Goal: Find specific page/section: Find specific page/section

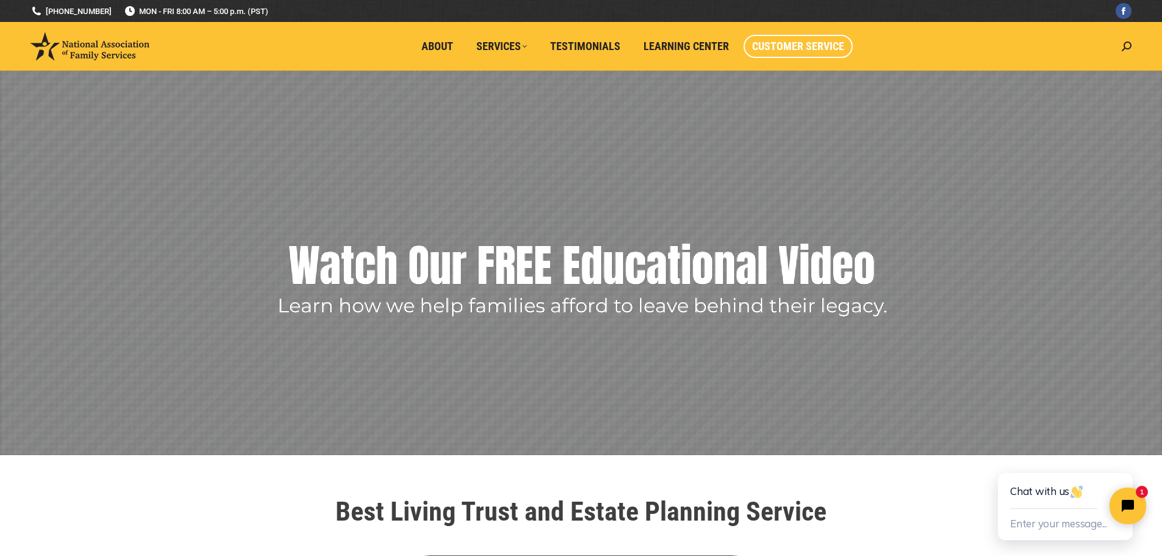
click at [772, 50] on span "Customer Service" at bounding box center [798, 46] width 92 height 13
